Goal: Find specific page/section: Find specific page/section

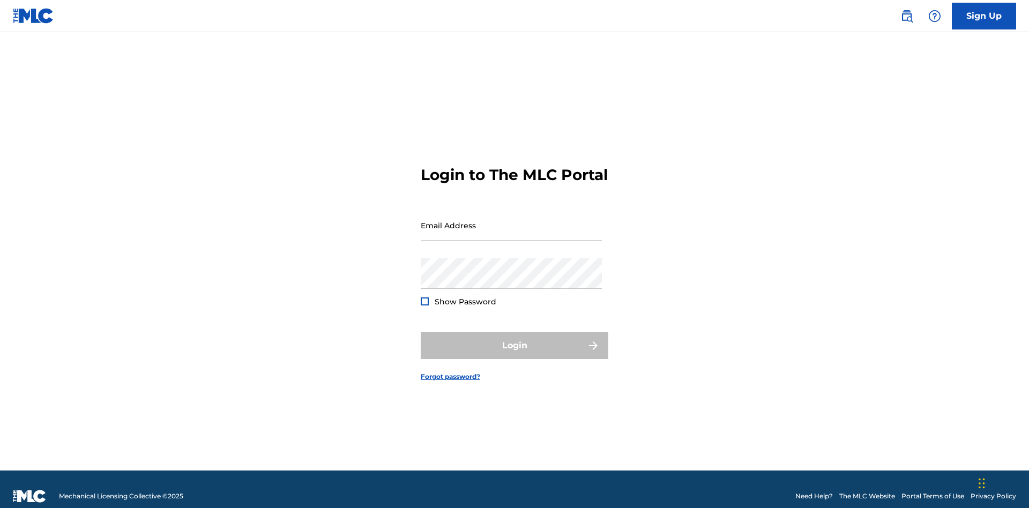
scroll to position [14, 0]
click at [511, 220] on input "Email Address" at bounding box center [511, 225] width 181 height 31
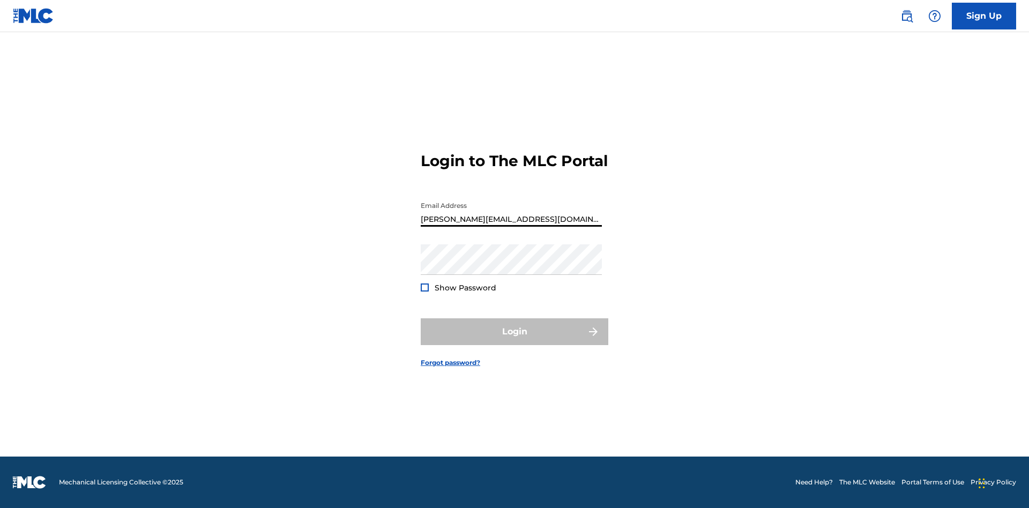
type input "[PERSON_NAME][EMAIL_ADDRESS][DOMAIN_NAME]"
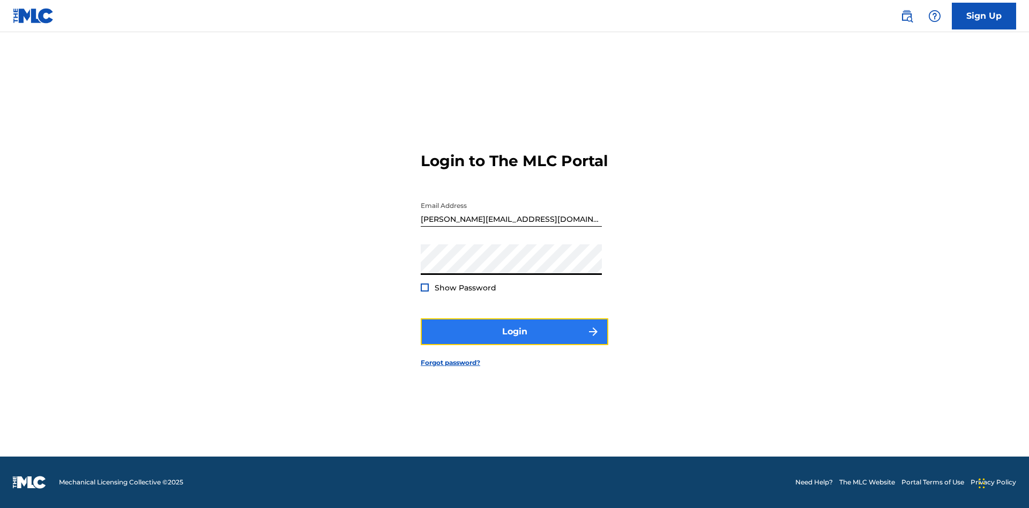
click at [514, 341] on button "Login" at bounding box center [515, 331] width 188 height 27
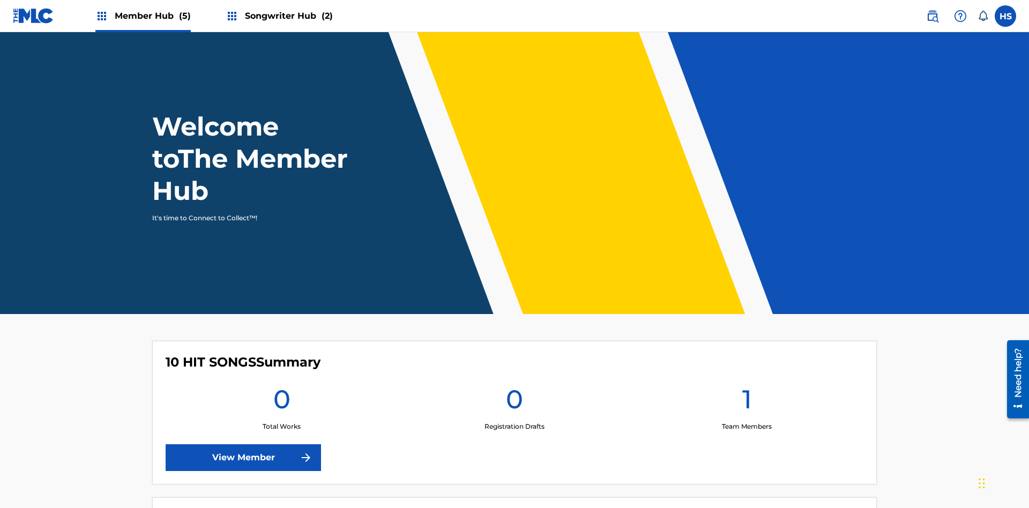
click at [287, 16] on span "Songwriter Hub (2)" at bounding box center [289, 16] width 88 height 12
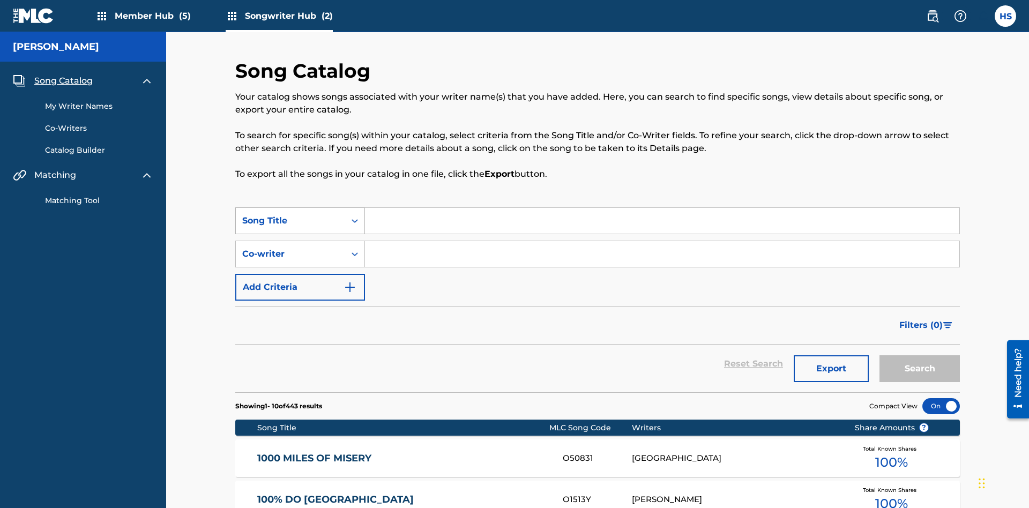
click at [63, 74] on span "Song Catalog" at bounding box center [63, 80] width 58 height 13
click at [290, 214] on div "Song Title" at bounding box center [290, 220] width 96 height 13
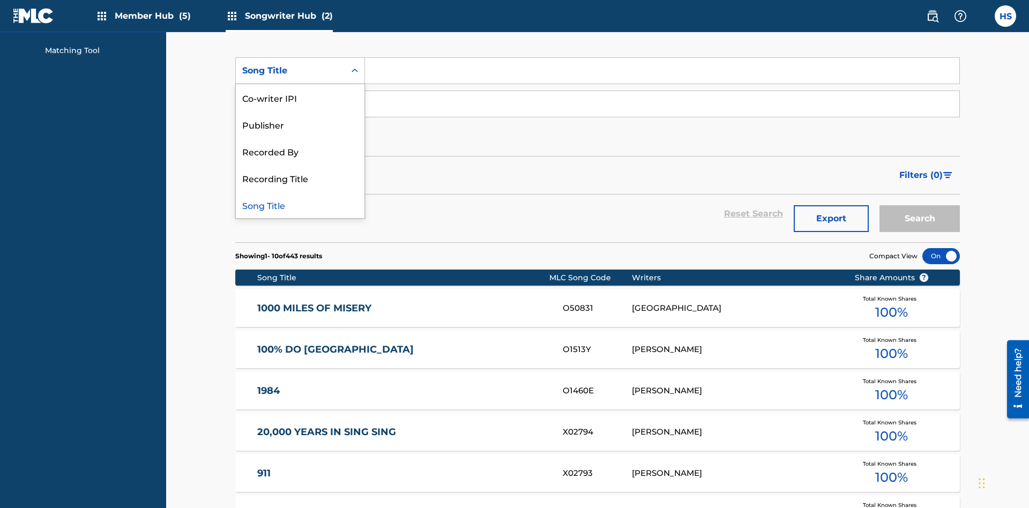
click at [300, 205] on div "Song Title" at bounding box center [300, 204] width 129 height 27
click at [290, 98] on div "Co-writer" at bounding box center [290, 104] width 96 height 13
click at [300, 124] on button "Add Criteria" at bounding box center [300, 137] width 130 height 27
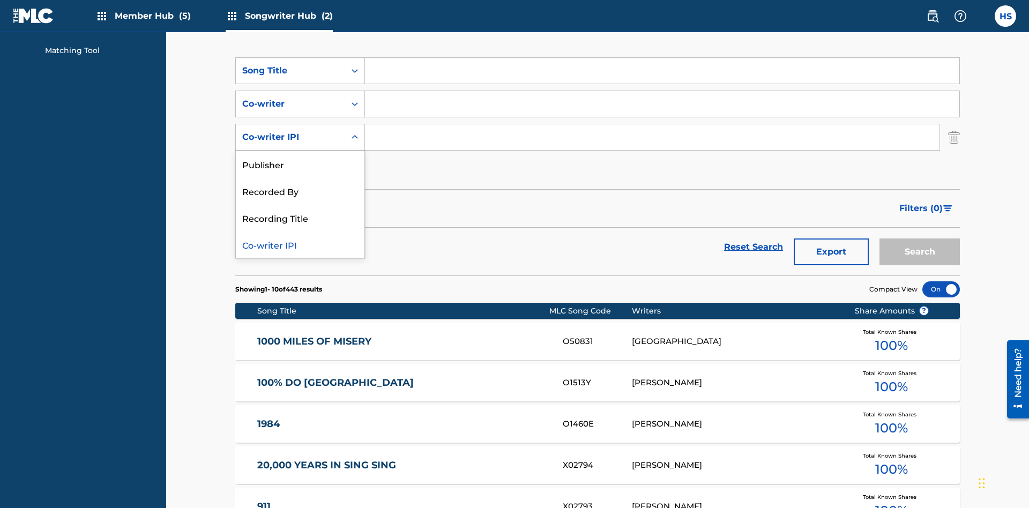
click at [300, 231] on div "Co-writer IPI" at bounding box center [300, 244] width 129 height 27
click at [300, 157] on button "Add Criteria" at bounding box center [300, 170] width 130 height 27
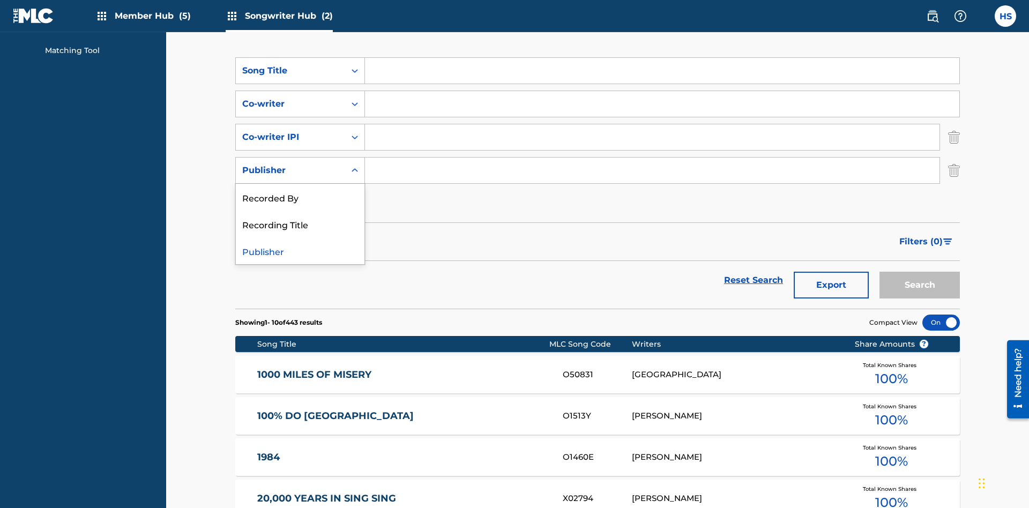
click at [300, 184] on div "Recorded By" at bounding box center [300, 197] width 129 height 27
click at [300, 190] on button "Add Criteria" at bounding box center [300, 203] width 130 height 27
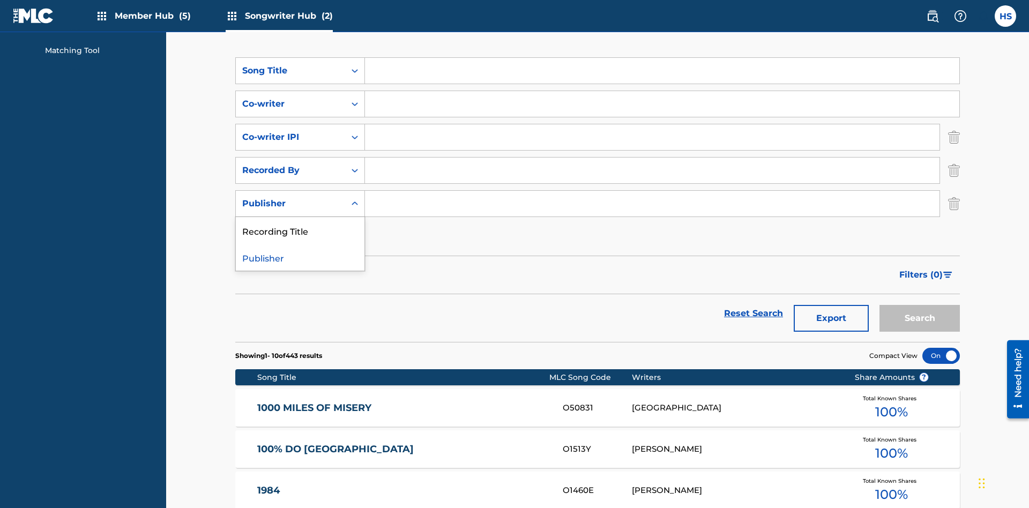
click at [300, 244] on div "Publisher" at bounding box center [300, 257] width 129 height 27
